Goal: Transaction & Acquisition: Purchase product/service

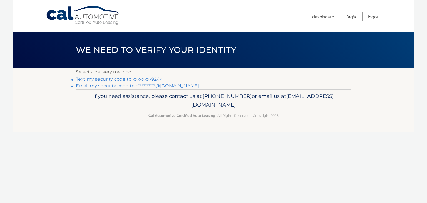
click at [128, 79] on link "Text my security code to xxx-xxx-9244" at bounding box center [119, 78] width 87 height 5
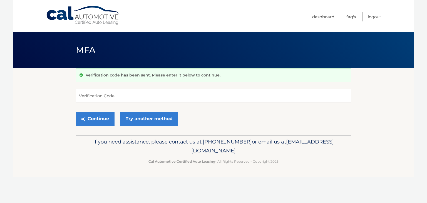
click at [128, 99] on input "Verification Code" at bounding box center [213, 96] width 275 height 14
type input "391413"
click at [91, 114] on button "Continue" at bounding box center [95, 119] width 39 height 14
click at [92, 117] on button "Continue" at bounding box center [95, 119] width 39 height 14
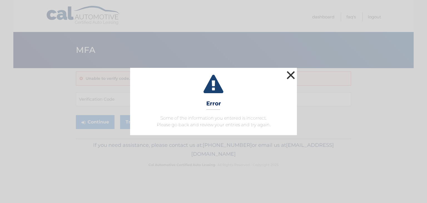
click at [293, 72] on button "×" at bounding box center [290, 75] width 11 height 11
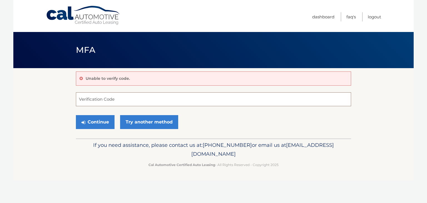
click at [109, 95] on input "Verification Code" at bounding box center [213, 99] width 275 height 14
type input "391413"
click at [76, 115] on button "Continue" at bounding box center [95, 122] width 39 height 14
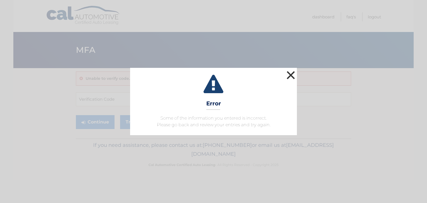
click at [290, 71] on button "×" at bounding box center [290, 75] width 11 height 11
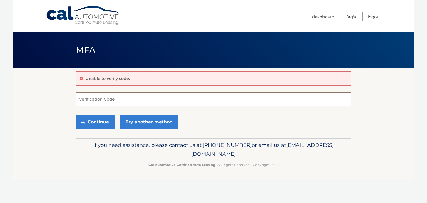
drag, startPoint x: 117, startPoint y: 105, endPoint x: 118, endPoint y: 100, distance: 4.9
click at [117, 105] on input "Verification Code" at bounding box center [213, 99] width 275 height 14
type input "391413"
click at [76, 115] on button "Continue" at bounding box center [95, 122] width 39 height 14
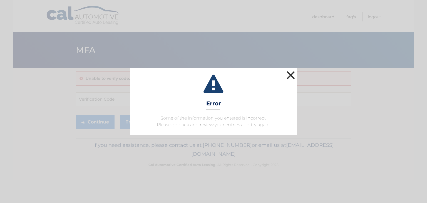
click at [295, 75] on button "×" at bounding box center [290, 75] width 11 height 11
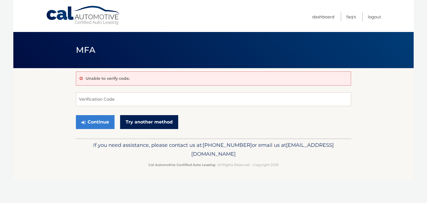
click at [145, 124] on link "Try another method" at bounding box center [149, 122] width 58 height 14
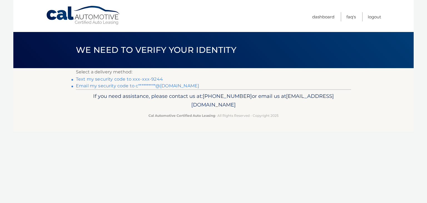
click at [146, 80] on link "Text my security code to xxx-xxx-9244" at bounding box center [119, 78] width 87 height 5
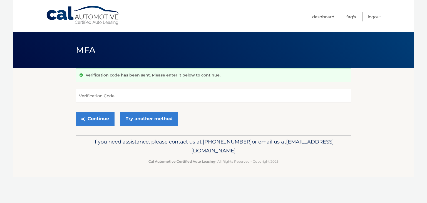
click at [106, 95] on input "Verification Code" at bounding box center [213, 96] width 275 height 14
type input "534490"
click at [76, 112] on button "Continue" at bounding box center [95, 119] width 39 height 14
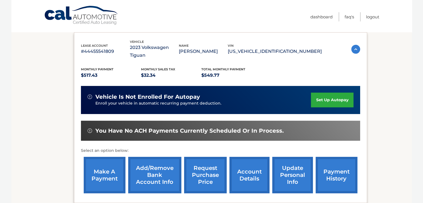
scroll to position [133, 0]
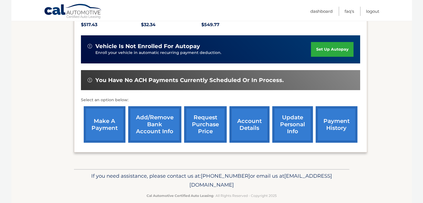
click at [103, 112] on link "make a payment" at bounding box center [105, 124] width 42 height 36
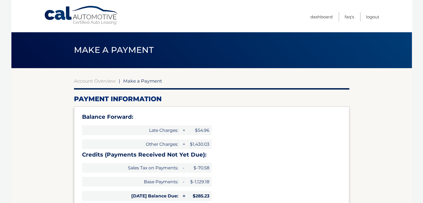
type input "835.00"
select select "MTk1MThhNDMtZTRmZS00NGMxLWJiZjUtMjdmNzQxNGI3YTY3"
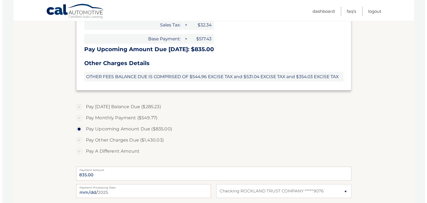
scroll to position [278, 0]
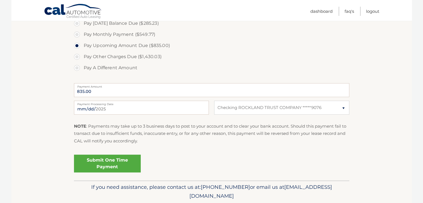
click at [100, 168] on link "Submit One Time Payment" at bounding box center [107, 164] width 67 height 18
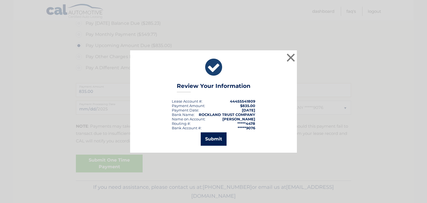
click at [214, 140] on button "Submit" at bounding box center [214, 138] width 26 height 13
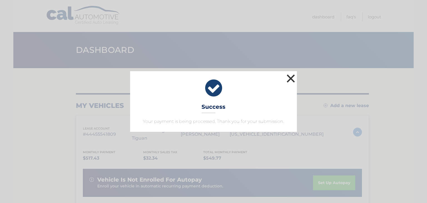
click at [293, 77] on button "×" at bounding box center [290, 78] width 11 height 11
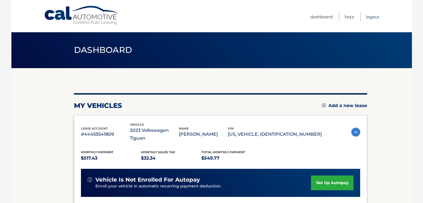
click at [374, 15] on link "Logout" at bounding box center [372, 16] width 13 height 9
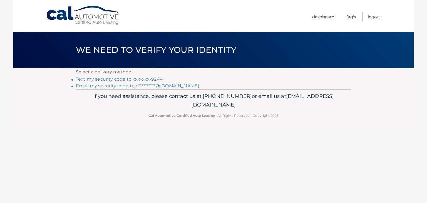
click at [145, 78] on link "Text my security code to xxx-xxx-9244" at bounding box center [119, 78] width 87 height 5
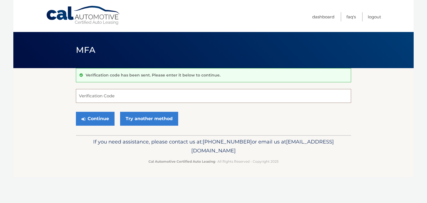
click at [126, 95] on input "Verification Code" at bounding box center [213, 96] width 275 height 14
type input "260126"
click at [92, 122] on button "Continue" at bounding box center [95, 119] width 39 height 14
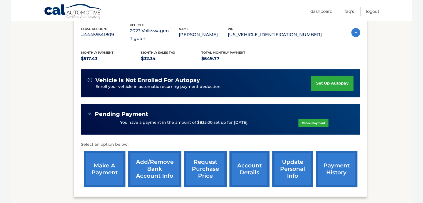
scroll to position [144, 0]
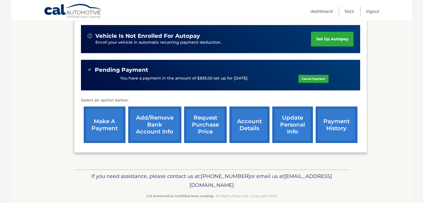
click at [334, 122] on link "payment history" at bounding box center [337, 125] width 42 height 36
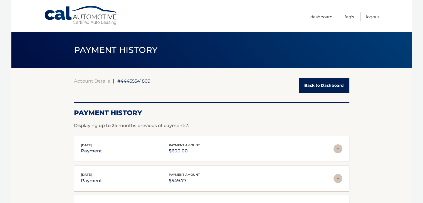
click at [320, 86] on link "Back to Dashboard" at bounding box center [324, 85] width 51 height 15
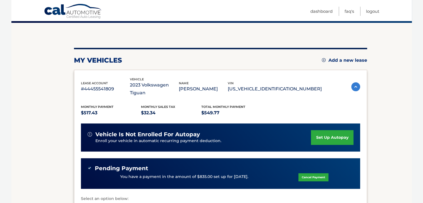
scroll to position [111, 0]
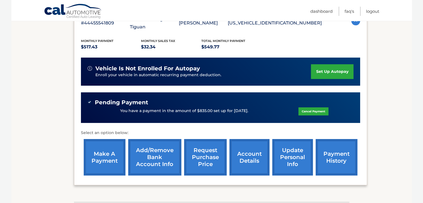
click at [108, 150] on link "make a payment" at bounding box center [105, 157] width 42 height 36
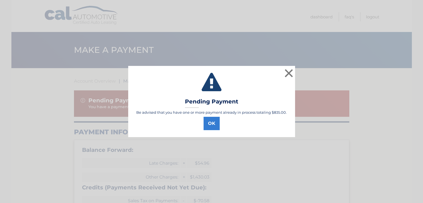
select select "MTk1MThhNDMtZTRmZS00NGMxLWJiZjUtMjdmNzQxNGI3YTY3"
click at [211, 126] on button "OK" at bounding box center [214, 123] width 16 height 13
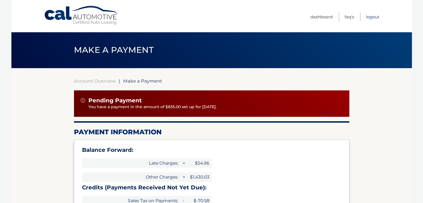
click at [370, 16] on link "Logout" at bounding box center [372, 16] width 13 height 9
